Goal: Task Accomplishment & Management: Manage account settings

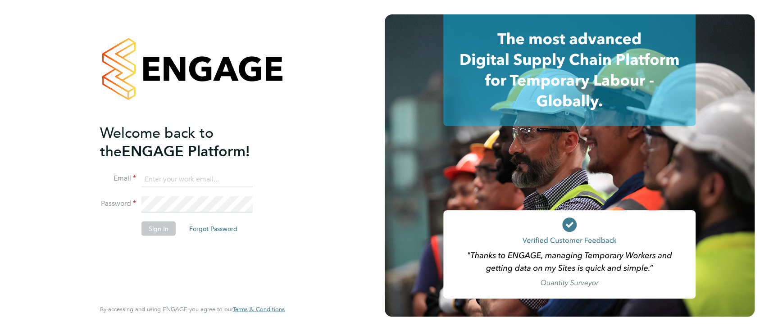
type input "hannah.sawitzki@manpower.co.uk"
click at [149, 224] on button "Sign In" at bounding box center [158, 228] width 34 height 14
